Goal: Information Seeking & Learning: Learn about a topic

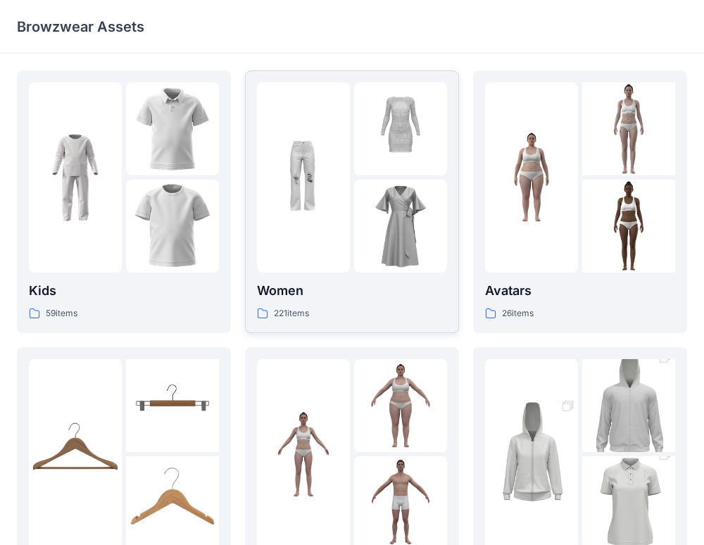
click at [275, 299] on p "Women" at bounding box center [352, 291] width 190 height 20
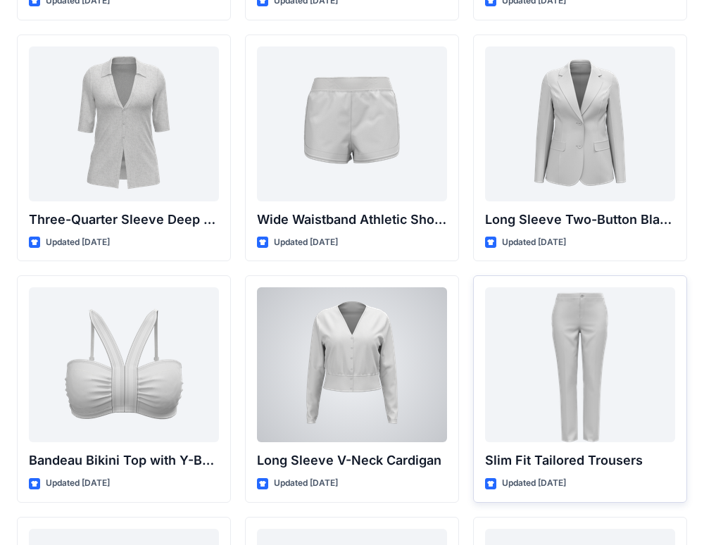
scroll to position [1225, 0]
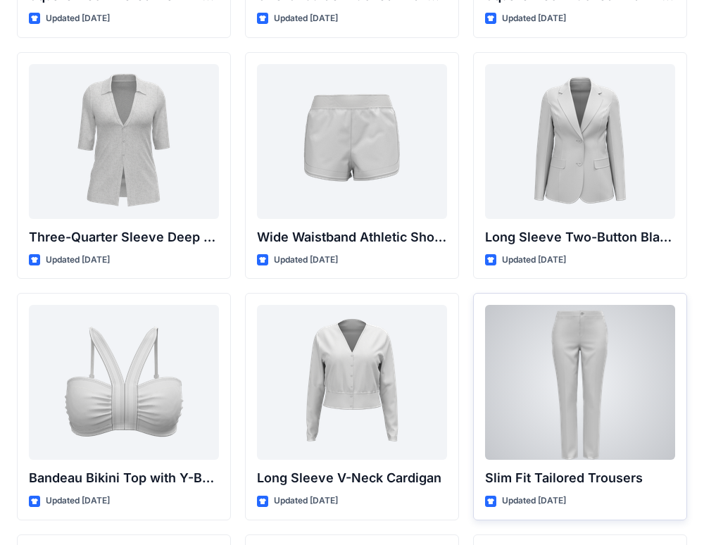
click at [522, 358] on div at bounding box center [580, 382] width 190 height 155
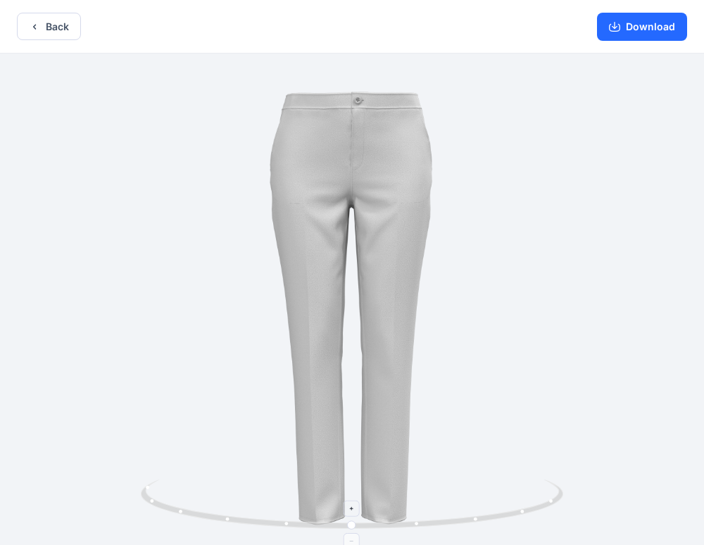
click at [418, 525] on circle at bounding box center [418, 524] width 4 height 4
drag, startPoint x: 354, startPoint y: 528, endPoint x: 403, endPoint y: 528, distance: 48.6
click at [403, 528] on icon at bounding box center [354, 506] width 426 height 53
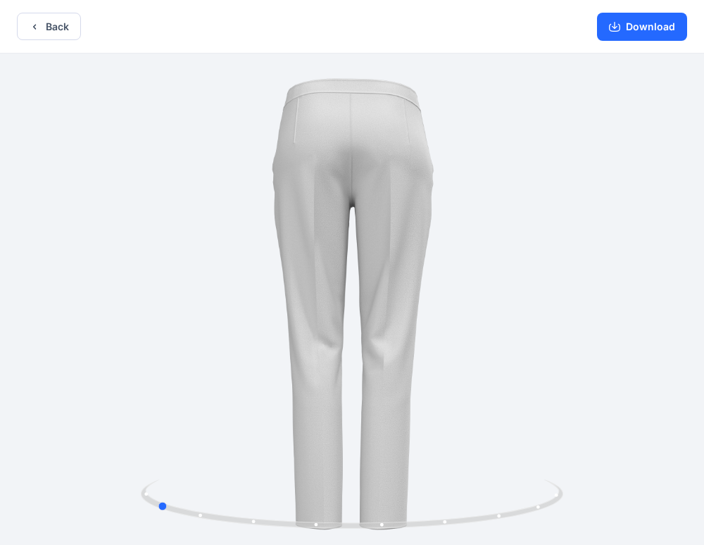
drag, startPoint x: 363, startPoint y: 530, endPoint x: 545, endPoint y: 473, distance: 191.3
click at [545, 473] on div at bounding box center [352, 301] width 704 height 494
click at [41, 20] on button "Back" at bounding box center [49, 26] width 64 height 27
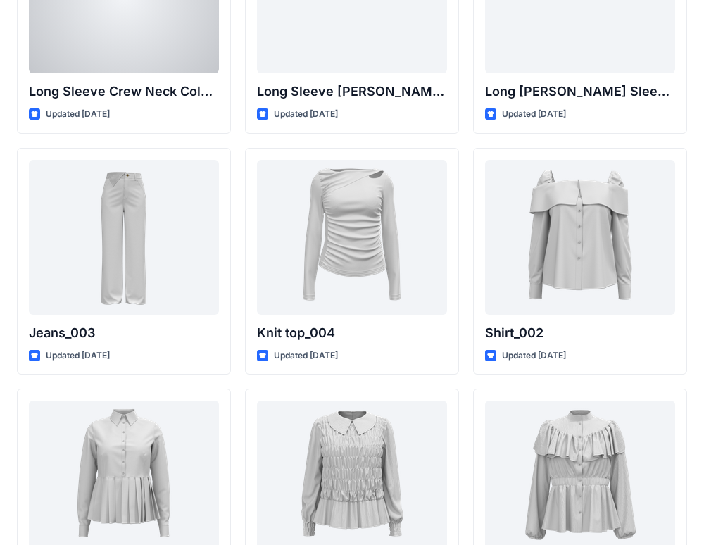
scroll to position [5963, 0]
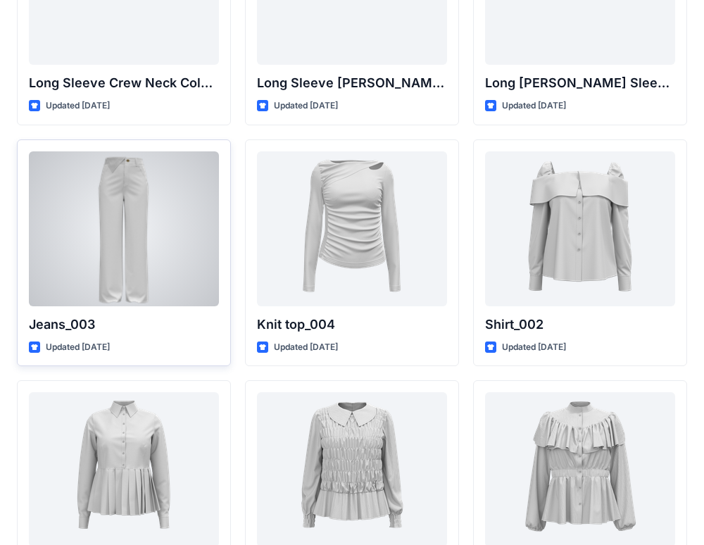
click at [149, 300] on div at bounding box center [124, 228] width 190 height 155
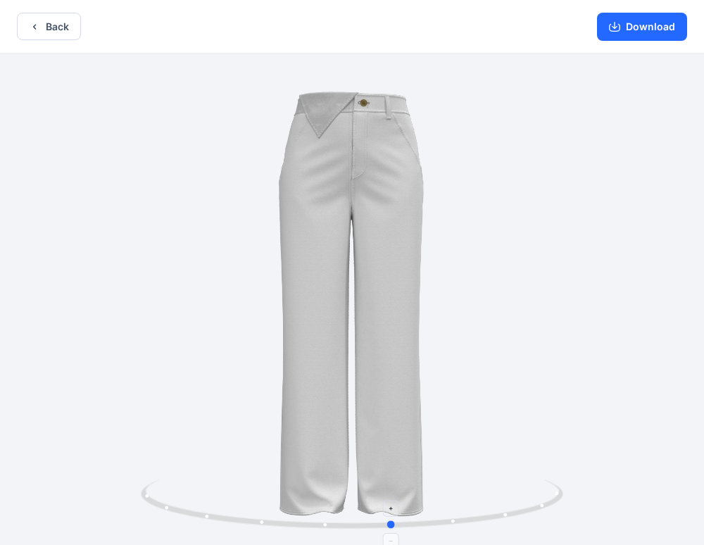
drag, startPoint x: 193, startPoint y: 515, endPoint x: 253, endPoint y: 511, distance: 60.0
click at [253, 511] on icon at bounding box center [354, 506] width 426 height 53
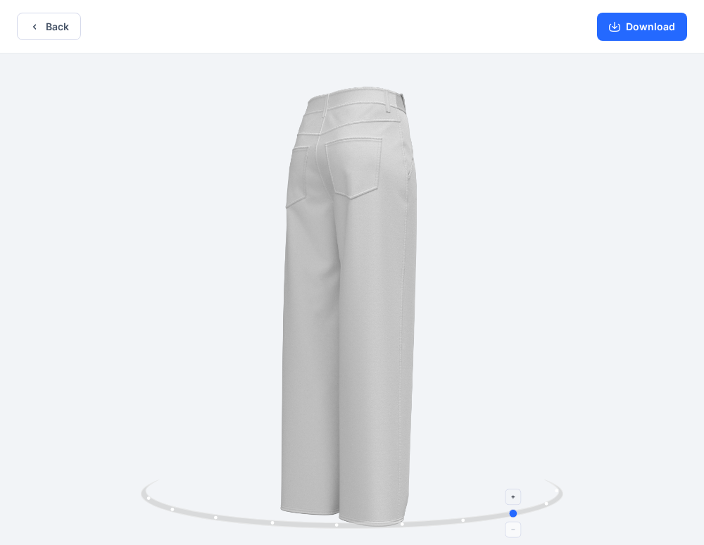
drag, startPoint x: 182, startPoint y: 515, endPoint x: 289, endPoint y: 513, distance: 107.1
click at [289, 513] on icon at bounding box center [354, 506] width 426 height 53
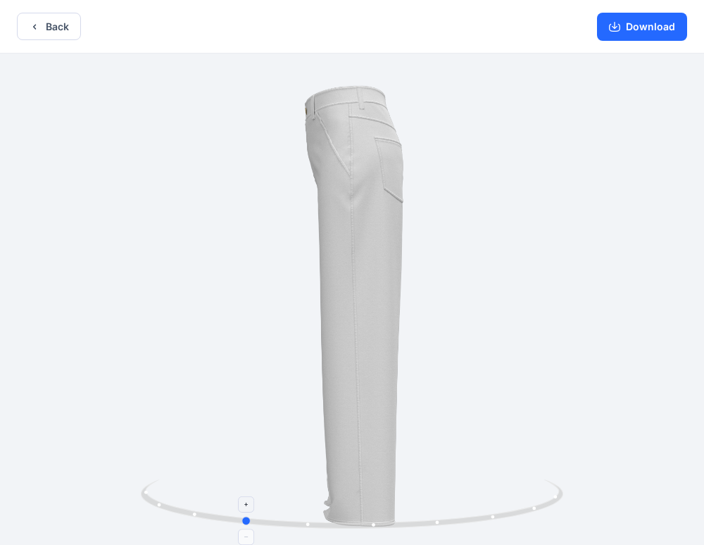
drag, startPoint x: 170, startPoint y: 515, endPoint x: 321, endPoint y: 497, distance: 151.8
click at [321, 497] on icon at bounding box center [354, 506] width 426 height 53
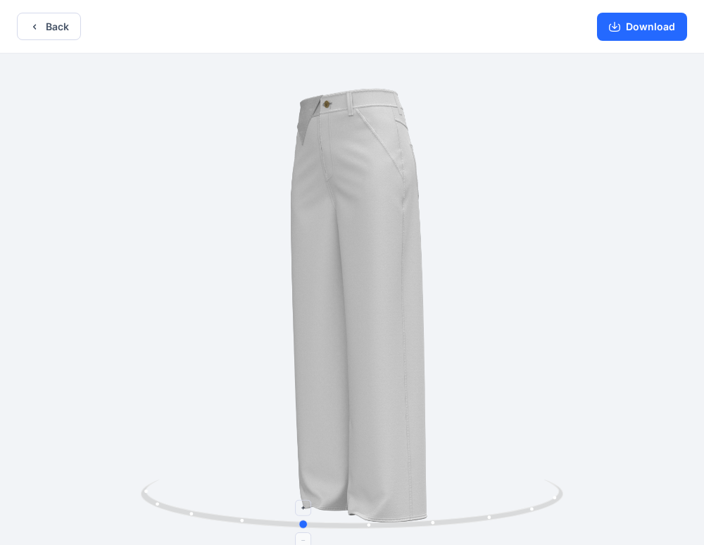
drag, startPoint x: 161, startPoint y: 504, endPoint x: 223, endPoint y: 504, distance: 62.7
click at [41, 35] on button "Back" at bounding box center [49, 26] width 64 height 27
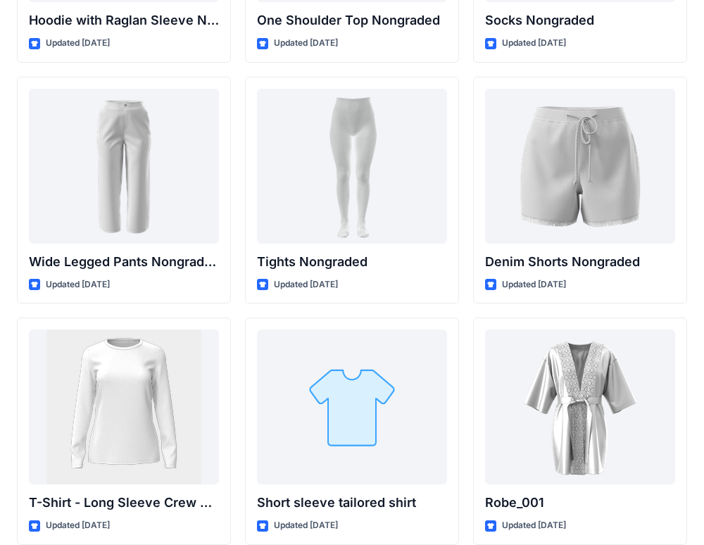
scroll to position [14953, 0]
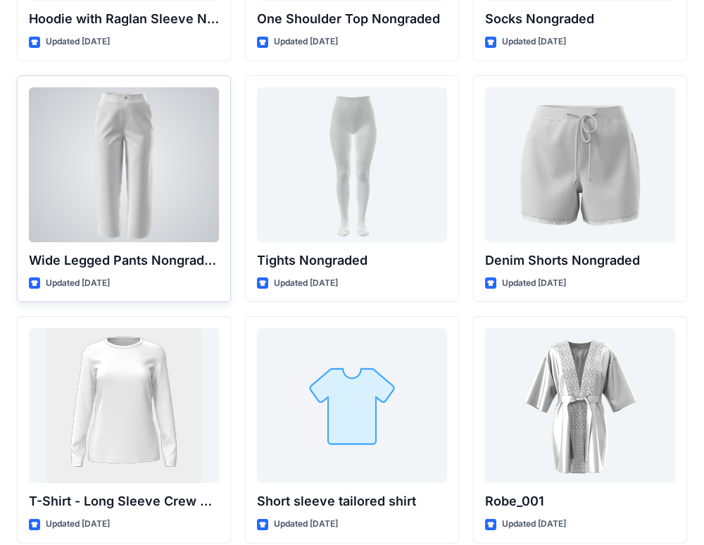
click at [213, 232] on div at bounding box center [124, 164] width 190 height 155
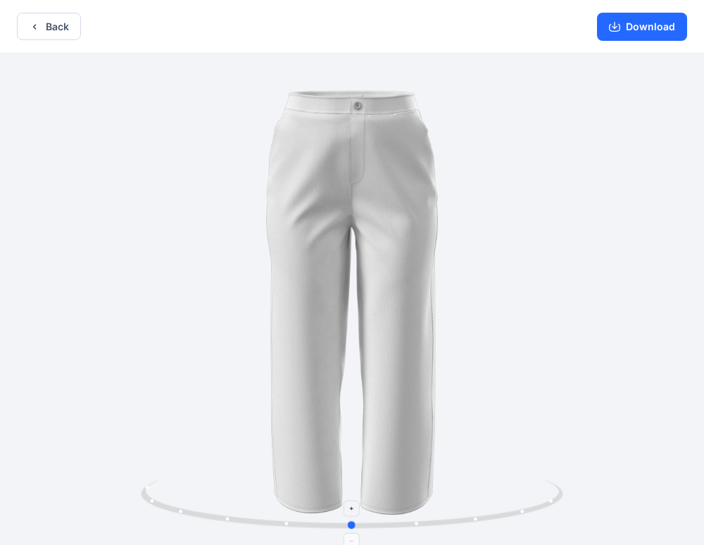
click at [286, 526] on icon at bounding box center [354, 506] width 426 height 53
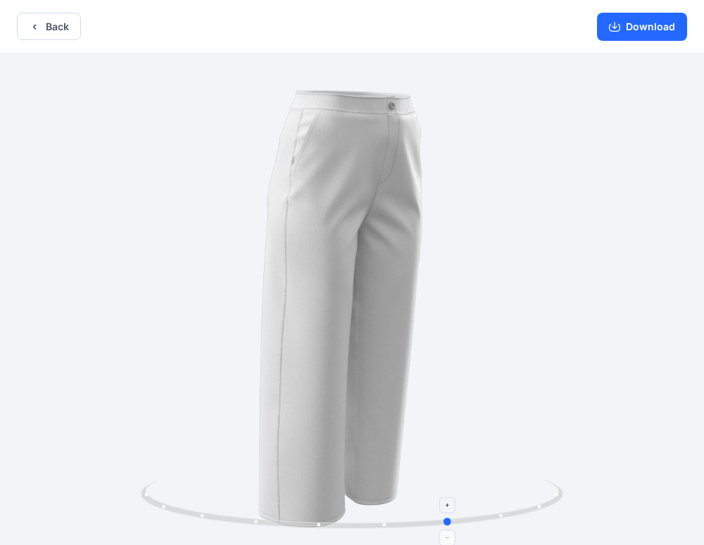
drag, startPoint x: 230, startPoint y: 523, endPoint x: 330, endPoint y: 523, distance: 99.3
click at [330, 523] on icon at bounding box center [354, 506] width 426 height 53
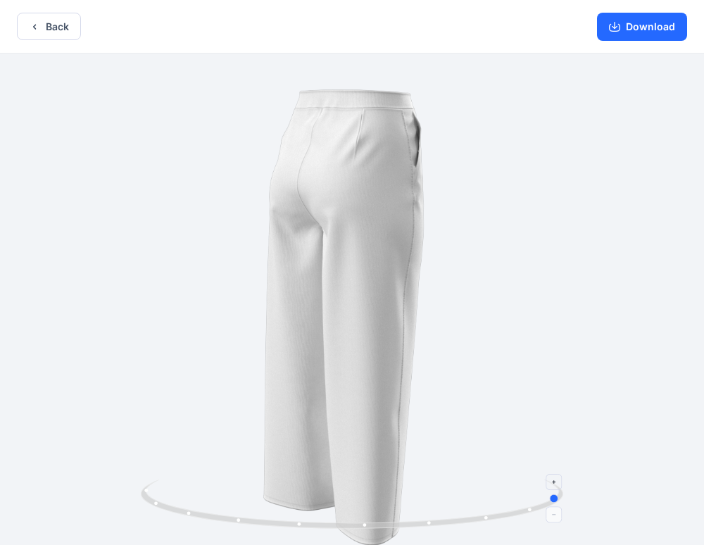
drag, startPoint x: 223, startPoint y: 527, endPoint x: 334, endPoint y: 524, distance: 110.6
click at [334, 524] on icon at bounding box center [354, 506] width 426 height 53
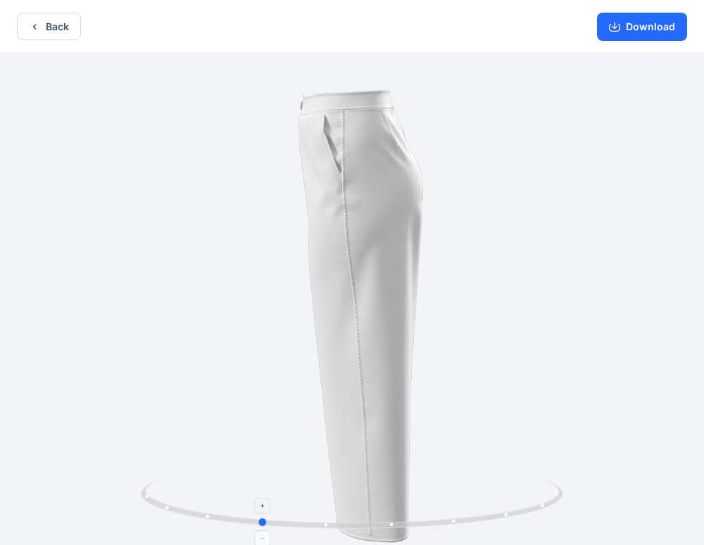
drag, startPoint x: 194, startPoint y: 515, endPoint x: 316, endPoint y: 514, distance: 121.8
click at [316, 514] on icon at bounding box center [354, 506] width 426 height 53
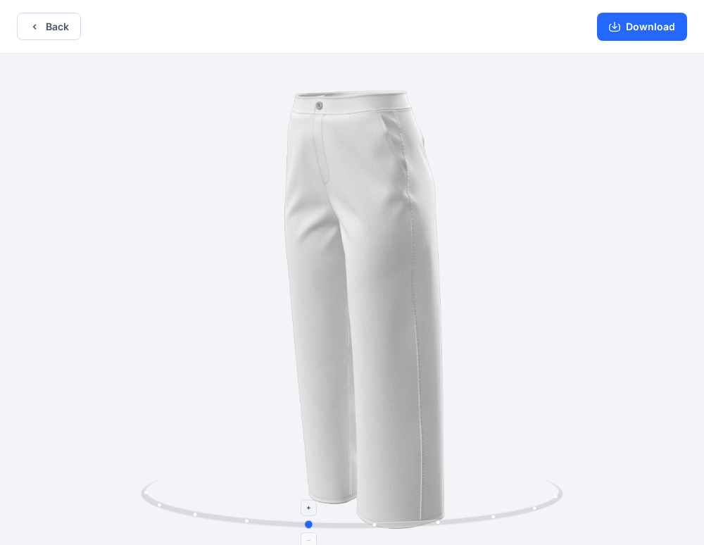
drag, startPoint x: 173, startPoint y: 516, endPoint x: 220, endPoint y: 516, distance: 46.5
click at [220, 516] on icon at bounding box center [354, 506] width 426 height 53
click at [44, 16] on button "Back" at bounding box center [49, 26] width 64 height 27
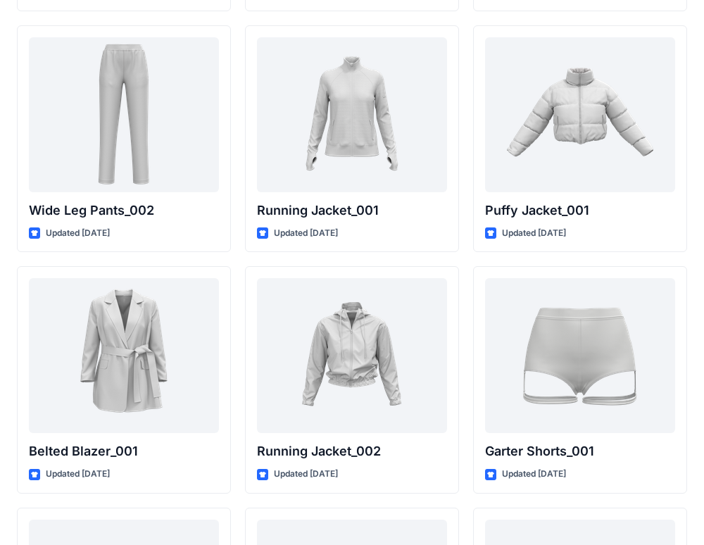
scroll to position [16691, 0]
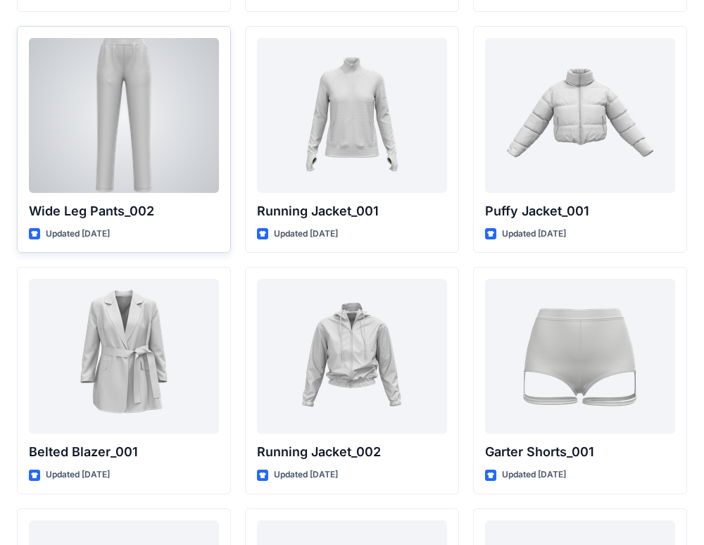
click at [181, 205] on p "Wide Leg Pants_002" at bounding box center [124, 211] width 190 height 20
click at [152, 109] on div at bounding box center [124, 115] width 190 height 155
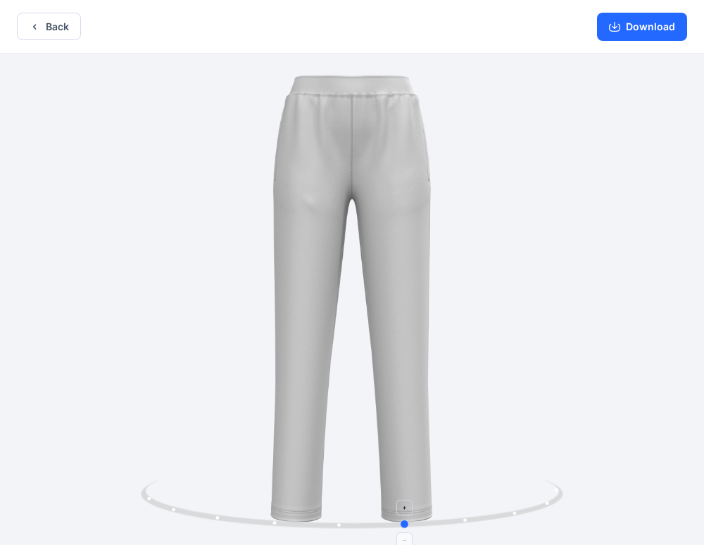
drag, startPoint x: 285, startPoint y: 528, endPoint x: 340, endPoint y: 528, distance: 54.9
click at [340, 528] on icon at bounding box center [354, 506] width 426 height 53
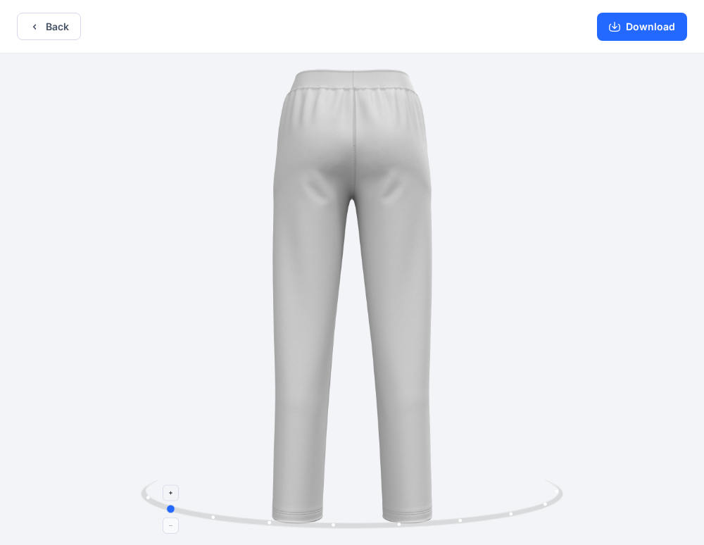
drag, startPoint x: 261, startPoint y: 530, endPoint x: 441, endPoint y: 516, distance: 180.8
click at [441, 516] on icon at bounding box center [354, 506] width 426 height 53
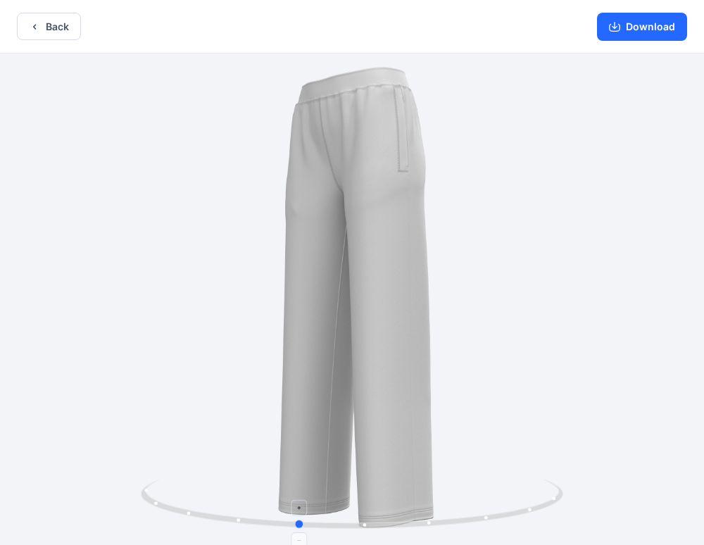
drag, startPoint x: 206, startPoint y: 513, endPoint x: 339, endPoint y: 497, distance: 134.1
click at [339, 497] on icon at bounding box center [354, 506] width 426 height 53
click at [46, 29] on button "Back" at bounding box center [49, 26] width 64 height 27
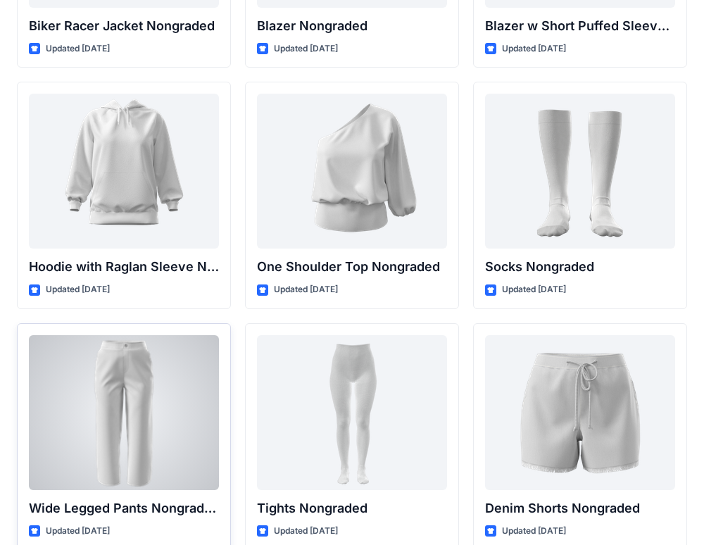
scroll to position [14707, 0]
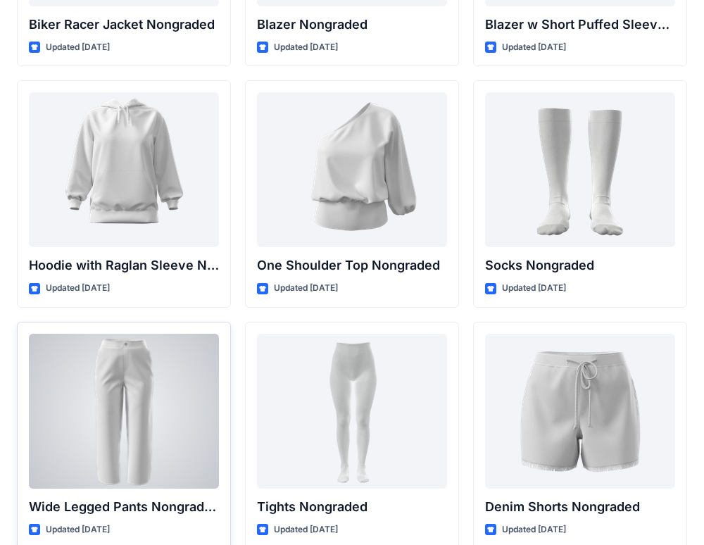
click at [164, 459] on div at bounding box center [124, 411] width 190 height 155
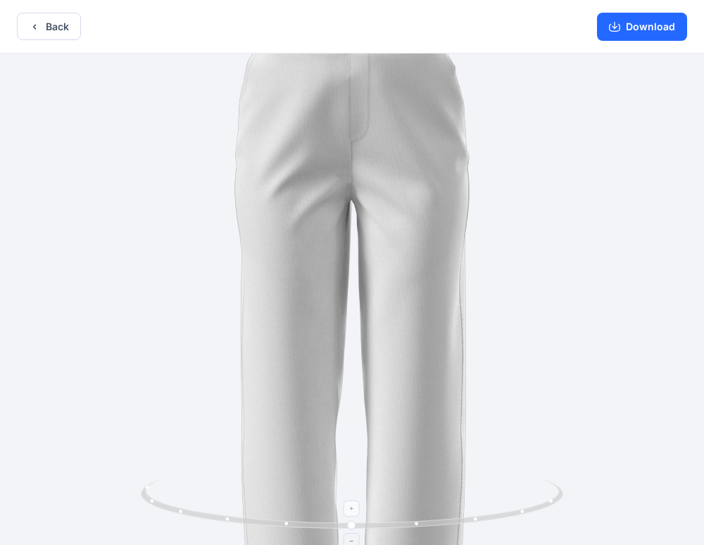
drag, startPoint x: 352, startPoint y: 511, endPoint x: 473, endPoint y: 502, distance: 120.8
click at [473, 502] on icon at bounding box center [354, 506] width 426 height 53
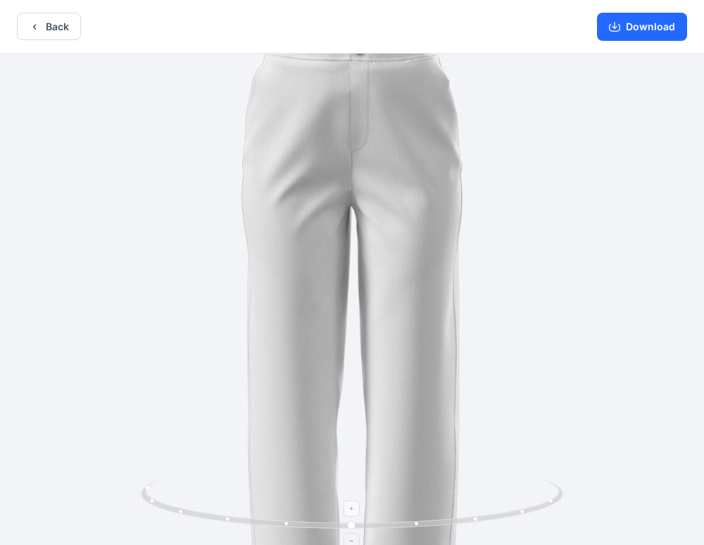
click at [353, 540] on icon at bounding box center [353, 541] width 8 height 8
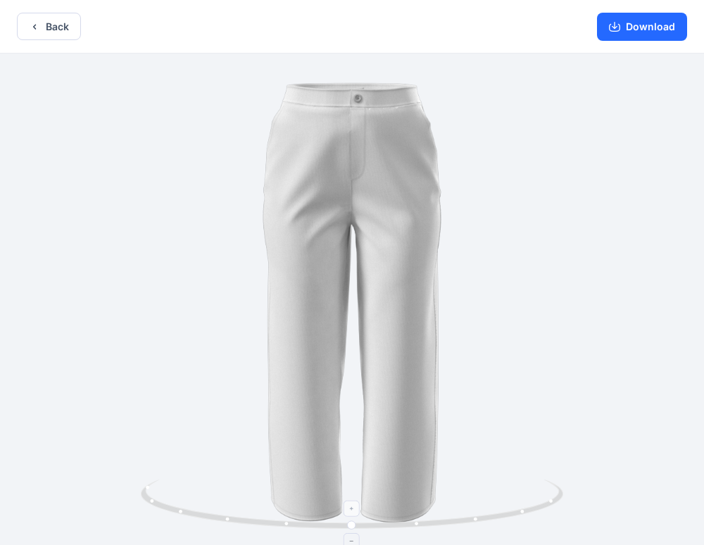
click at [353, 540] on icon at bounding box center [353, 541] width 8 height 8
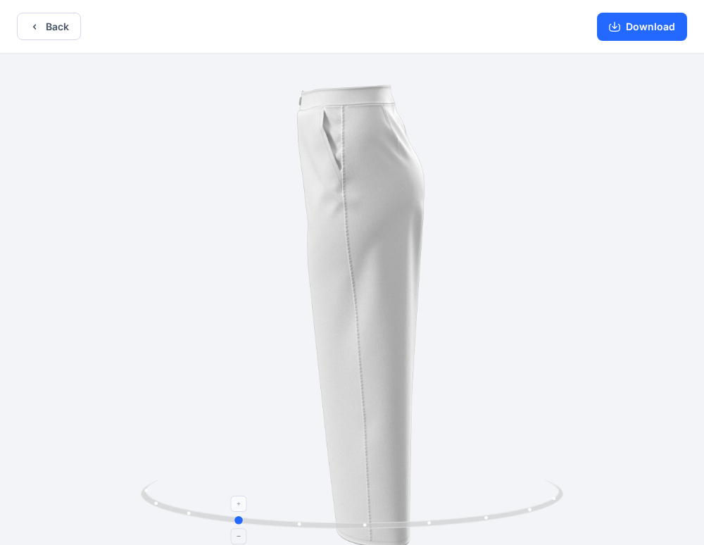
drag, startPoint x: 353, startPoint y: 530, endPoint x: 234, endPoint y: 520, distance: 119.4
click at [234, 520] on icon at bounding box center [354, 506] width 426 height 53
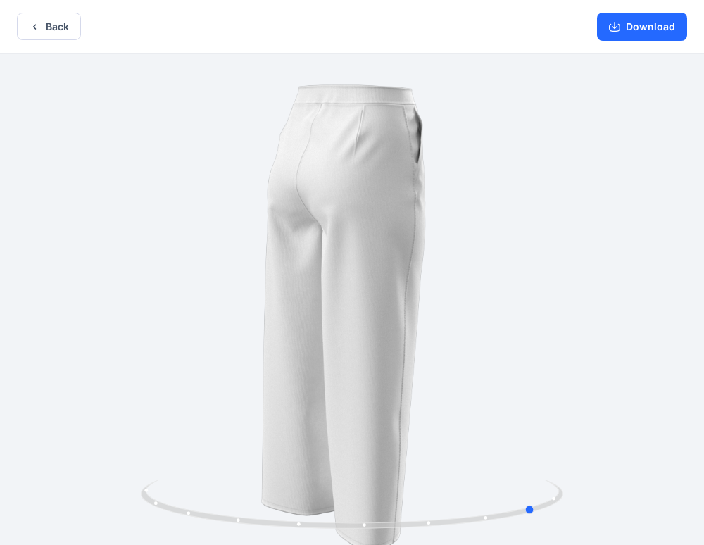
drag, startPoint x: 237, startPoint y: 520, endPoint x: 118, endPoint y: 482, distance: 125.2
click at [118, 482] on div at bounding box center [352, 301] width 704 height 494
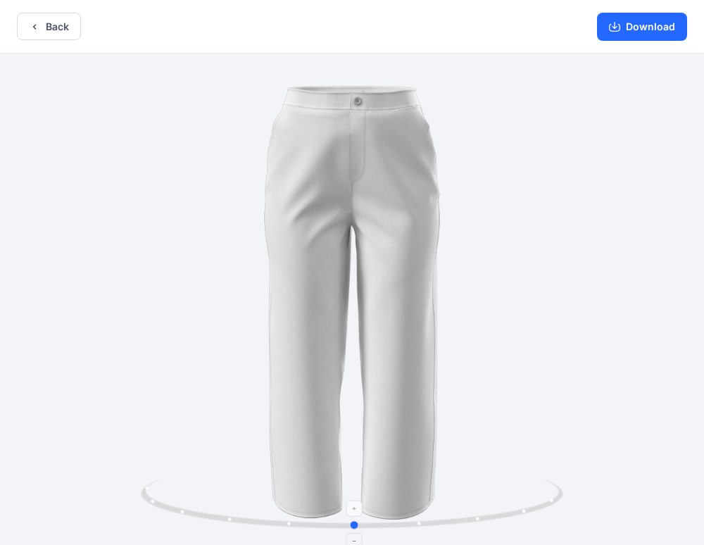
drag, startPoint x: 530, startPoint y: 511, endPoint x: 349, endPoint y: 509, distance: 181.7
click at [349, 509] on icon at bounding box center [354, 506] width 426 height 53
click at [61, 41] on div "Back Download" at bounding box center [352, 27] width 704 height 54
click at [61, 32] on button "Back" at bounding box center [49, 26] width 64 height 27
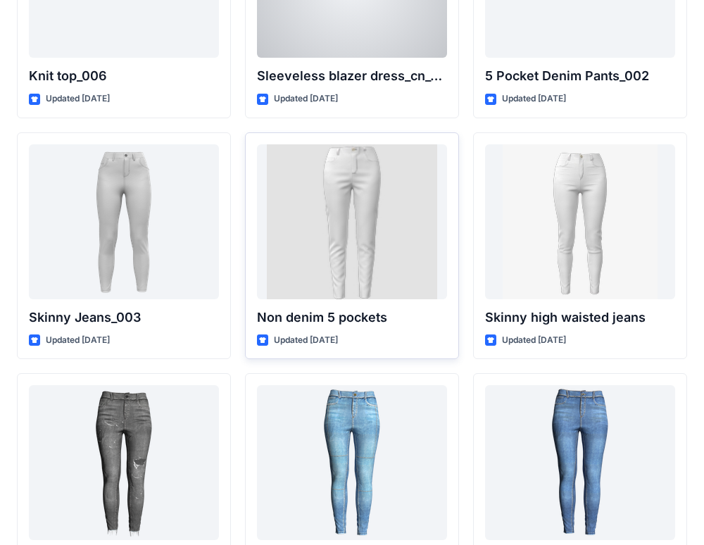
scroll to position [9590, 0]
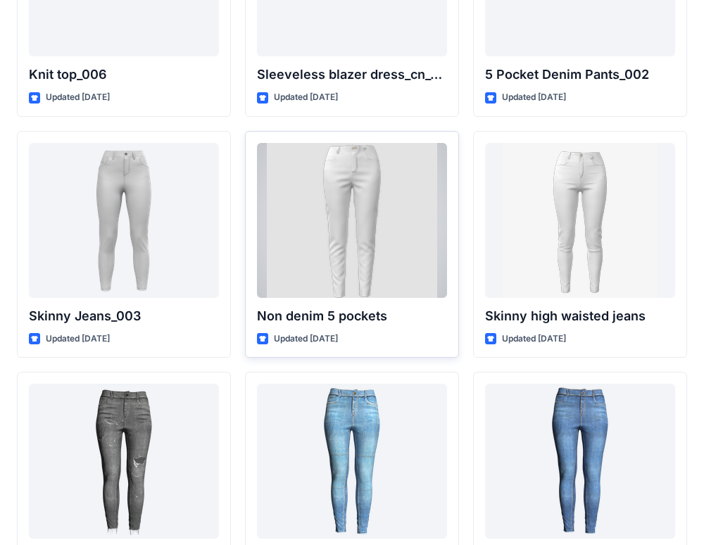
click at [342, 251] on div at bounding box center [352, 220] width 190 height 155
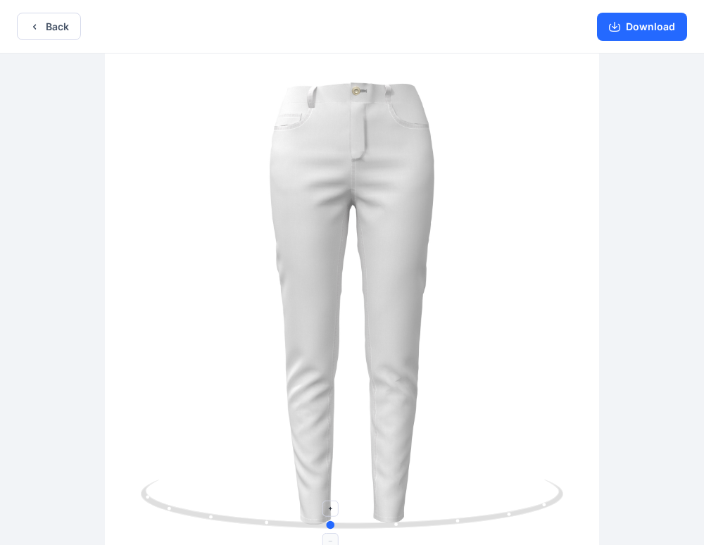
drag, startPoint x: 353, startPoint y: 528, endPoint x: 331, endPoint y: 528, distance: 21.8
click at [331, 528] on circle at bounding box center [332, 525] width 8 height 8
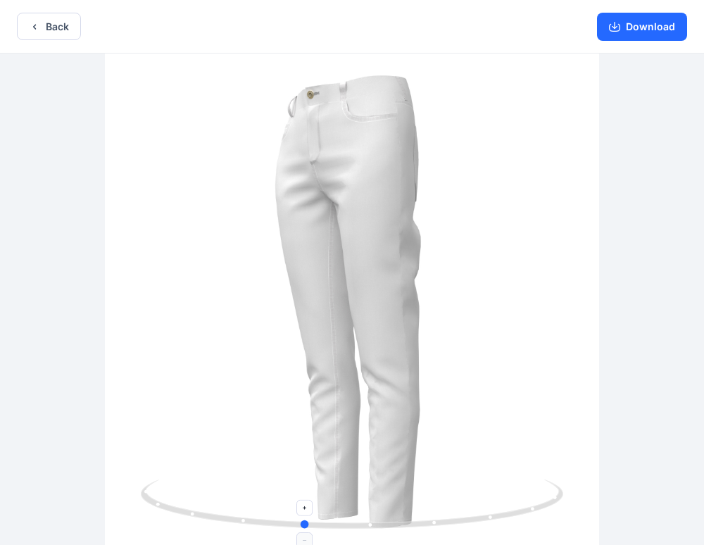
drag, startPoint x: 328, startPoint y: 523, endPoint x: 301, endPoint y: 523, distance: 26.8
click at [301, 523] on circle at bounding box center [305, 524] width 8 height 8
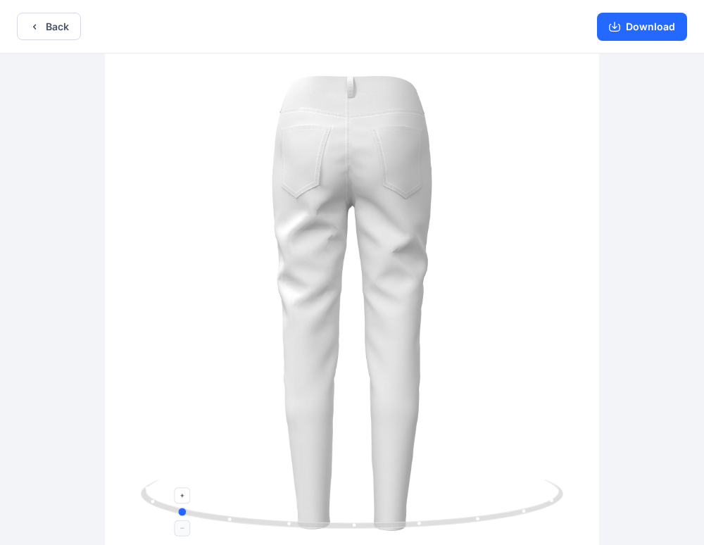
drag, startPoint x: 306, startPoint y: 523, endPoint x: 178, endPoint y: 492, distance: 131.2
click at [178, 492] on icon at bounding box center [354, 506] width 426 height 53
click at [36, 27] on icon "button" at bounding box center [34, 26] width 11 height 11
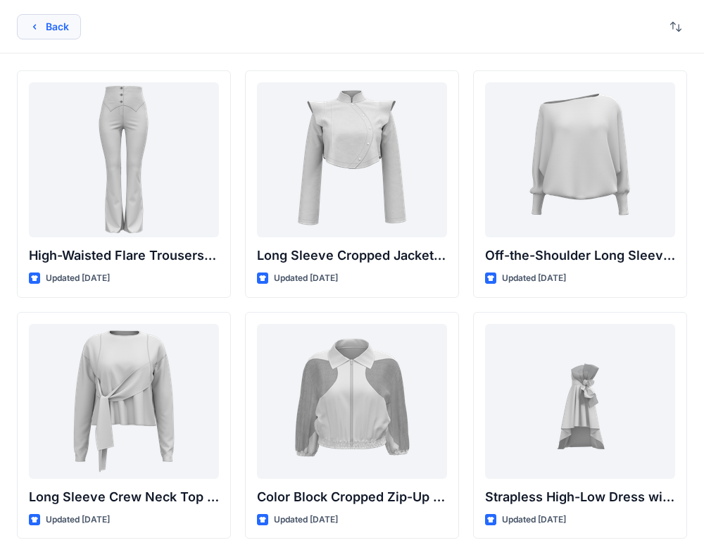
click at [56, 30] on button "Back" at bounding box center [49, 26] width 64 height 25
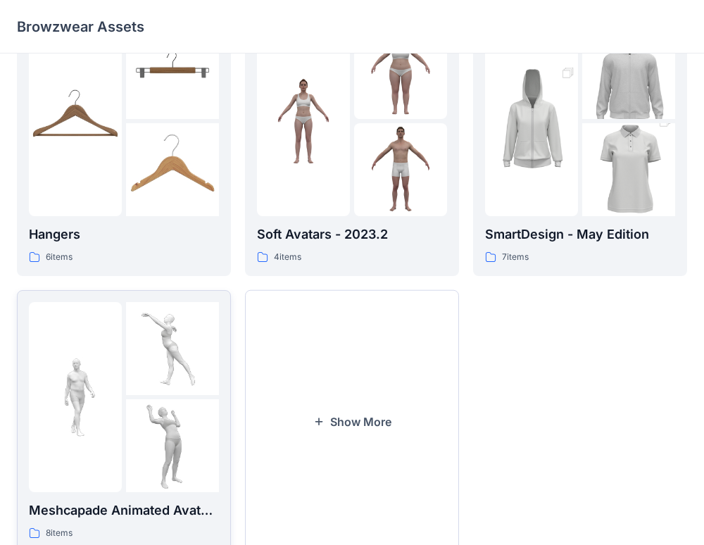
scroll to position [380, 0]
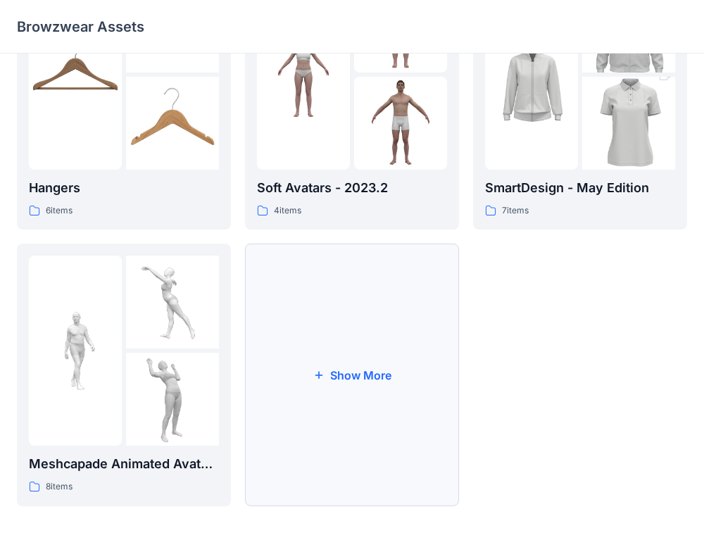
click at [404, 289] on button "Show More" at bounding box center [352, 375] width 214 height 263
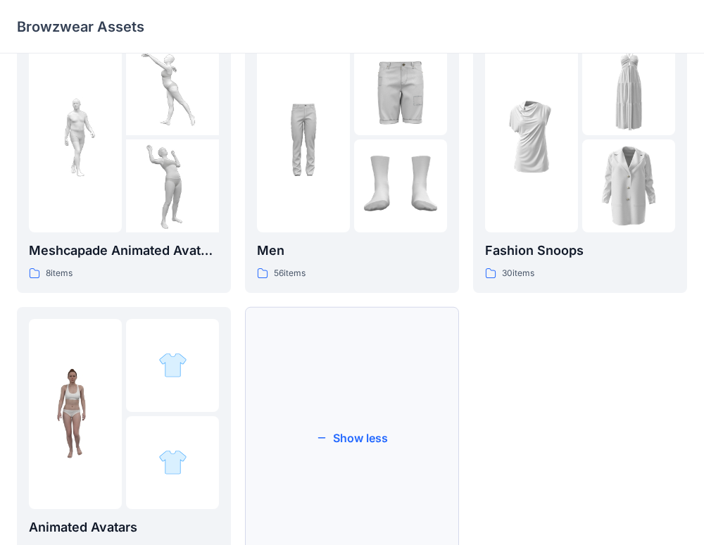
scroll to position [599, 0]
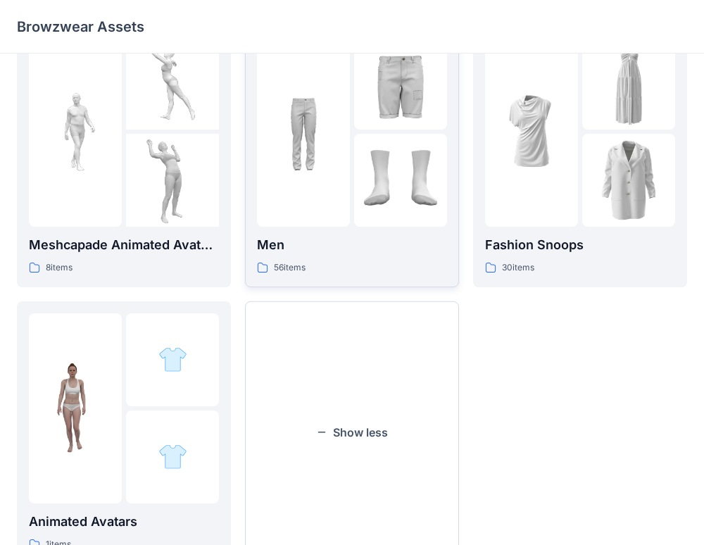
click at [363, 261] on div "56 items" at bounding box center [352, 268] width 190 height 15
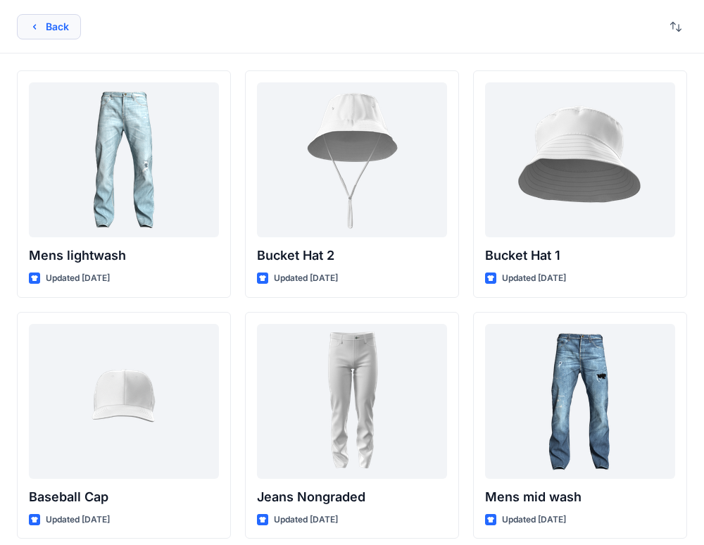
click at [48, 25] on button "Back" at bounding box center [49, 26] width 64 height 25
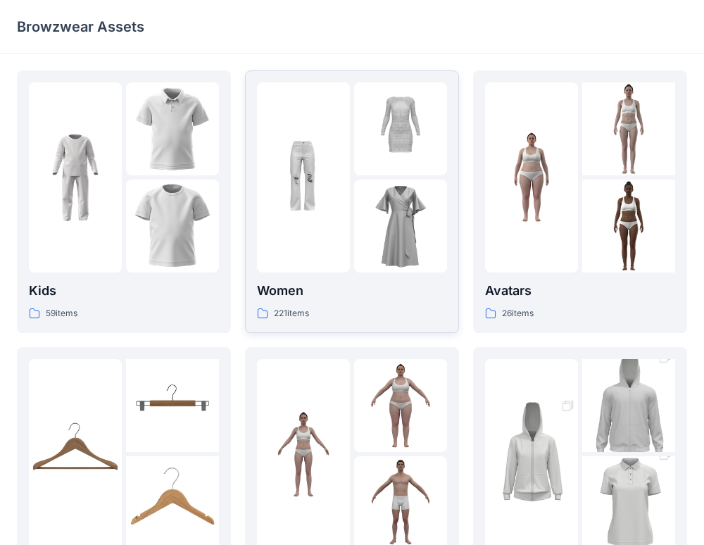
click at [275, 293] on p "Women" at bounding box center [352, 291] width 190 height 20
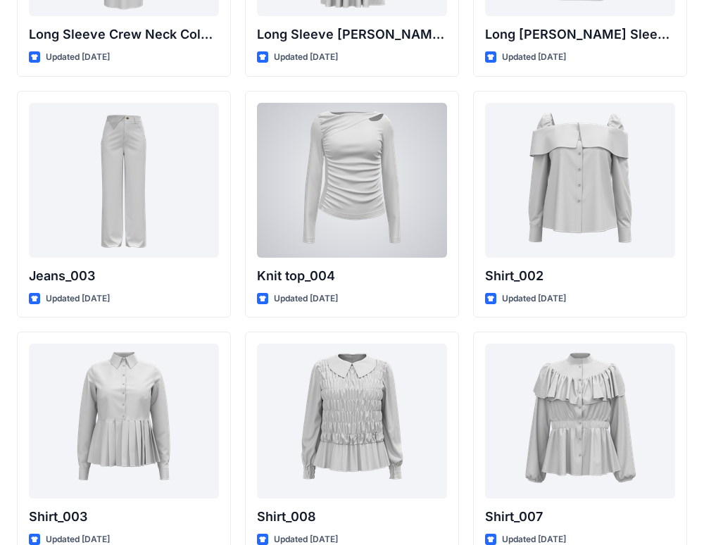
scroll to position [6006, 0]
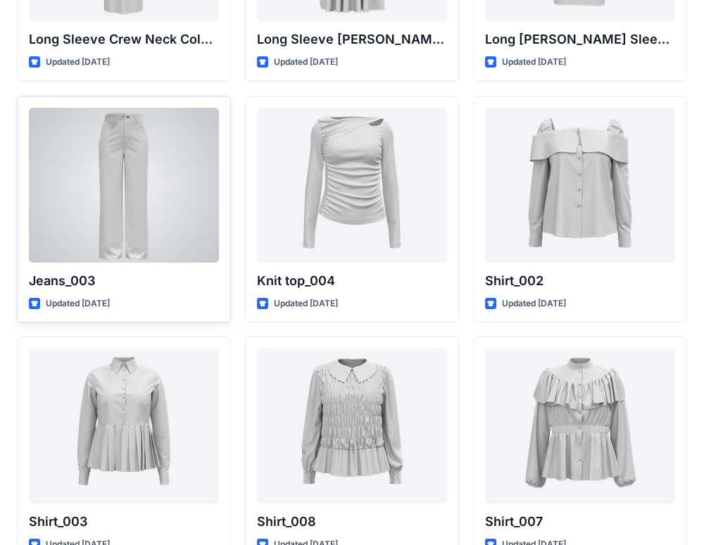
click at [207, 282] on p "Jeans_003" at bounding box center [124, 281] width 190 height 20
click at [157, 244] on div at bounding box center [124, 185] width 190 height 155
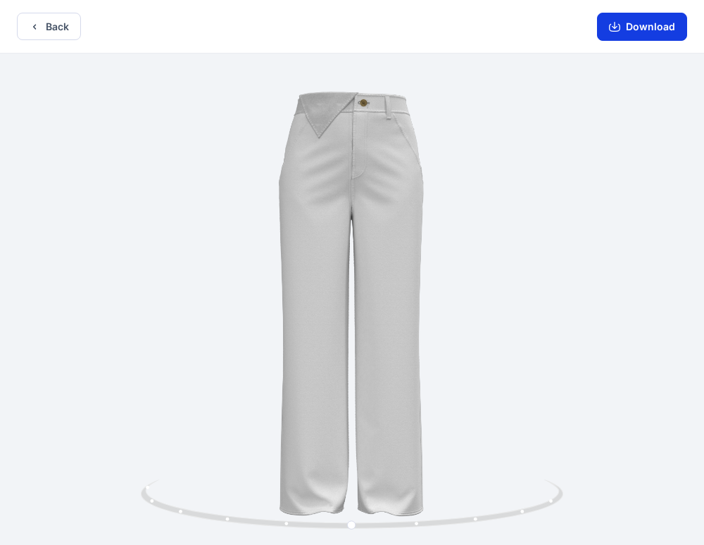
click at [625, 22] on button "Download" at bounding box center [642, 27] width 90 height 28
click at [671, 27] on button "Download" at bounding box center [642, 27] width 90 height 28
